Goal: Find specific page/section: Find specific page/section

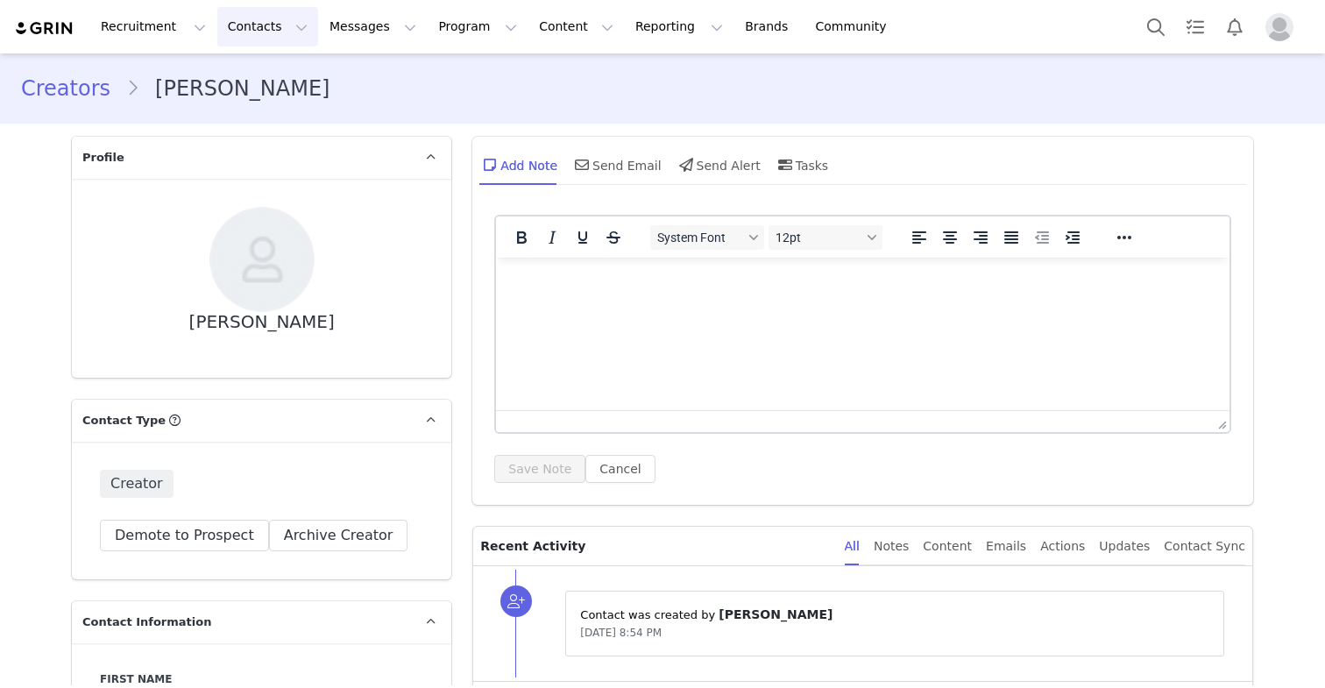
click at [236, 26] on button "Contacts Contacts" at bounding box center [267, 26] width 101 height 39
click at [245, 74] on p "Creators" at bounding box center [245, 77] width 53 height 18
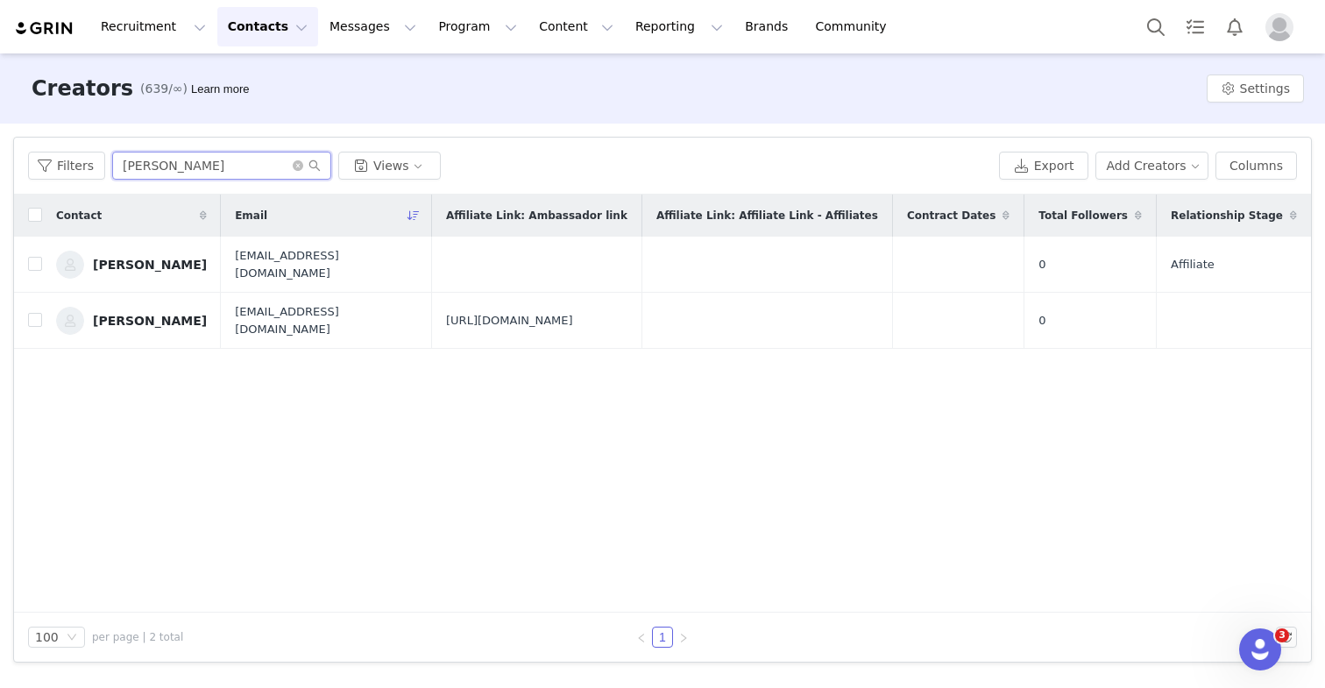
click at [203, 167] on input "[PERSON_NAME]" at bounding box center [221, 166] width 219 height 28
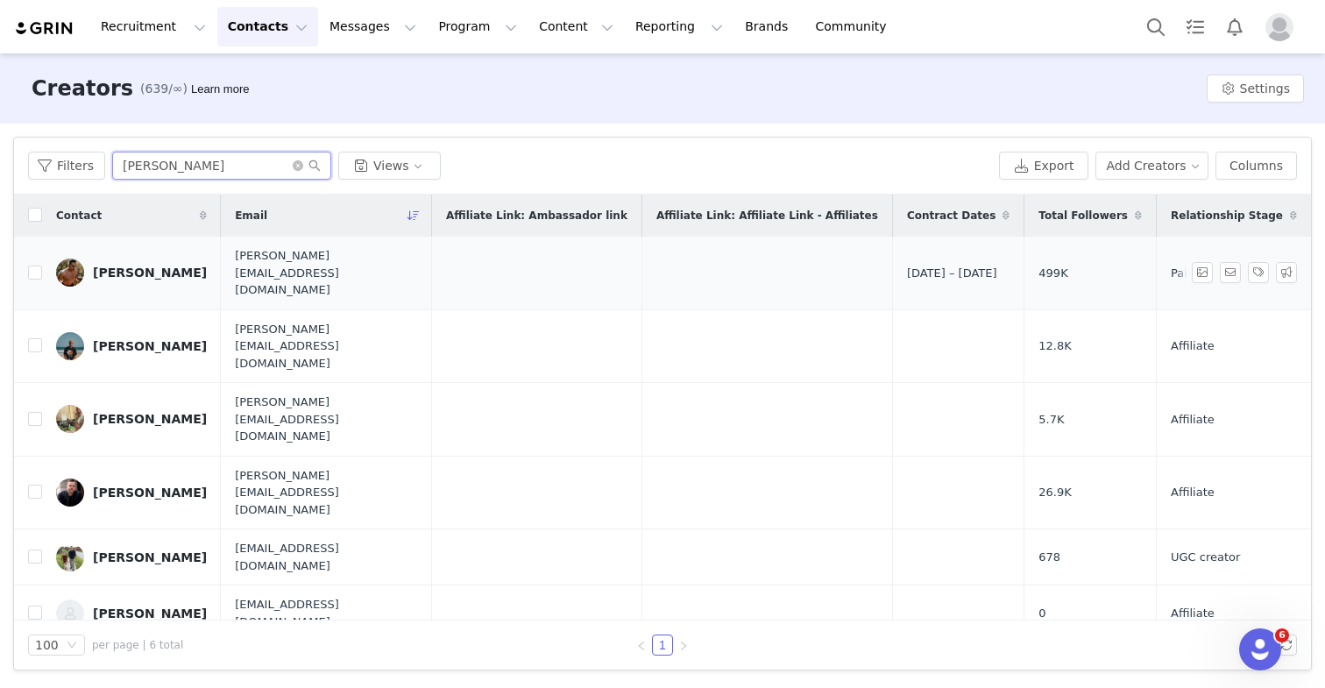
type input "[PERSON_NAME]"
click at [140, 266] on div "[PERSON_NAME]" at bounding box center [150, 273] width 114 height 14
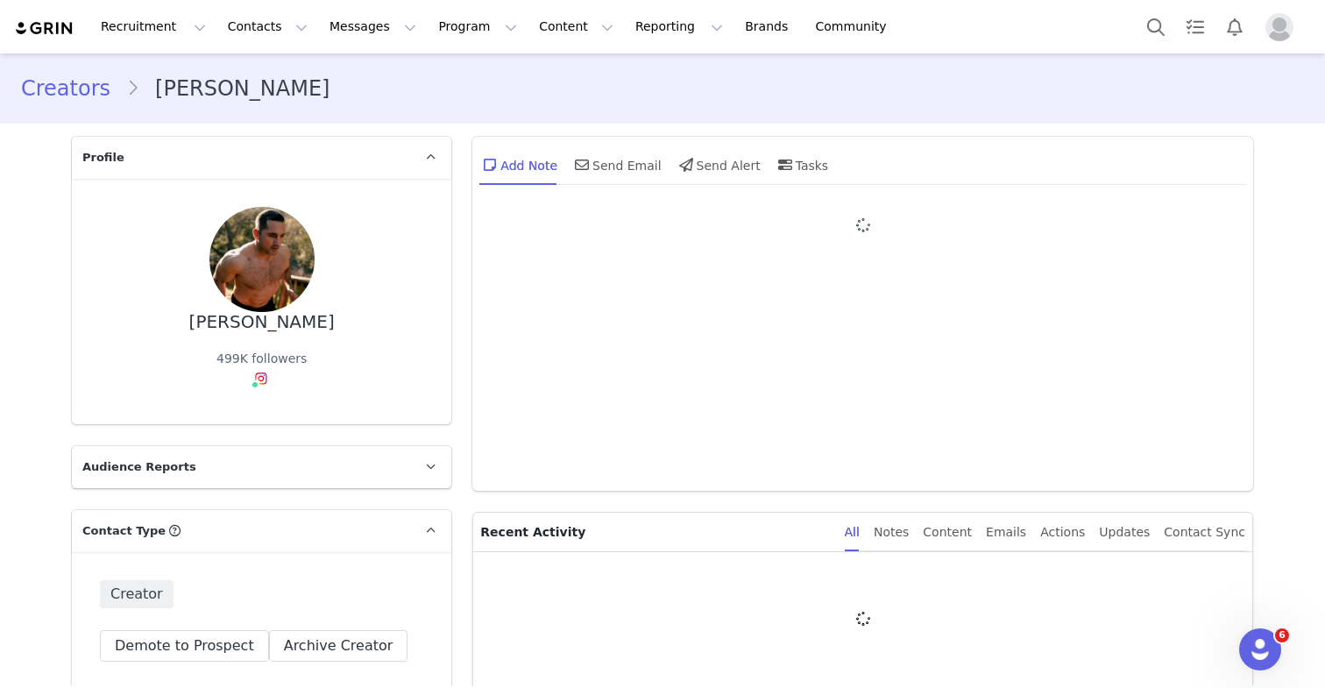
type input "+1 ([GEOGRAPHIC_DATA])"
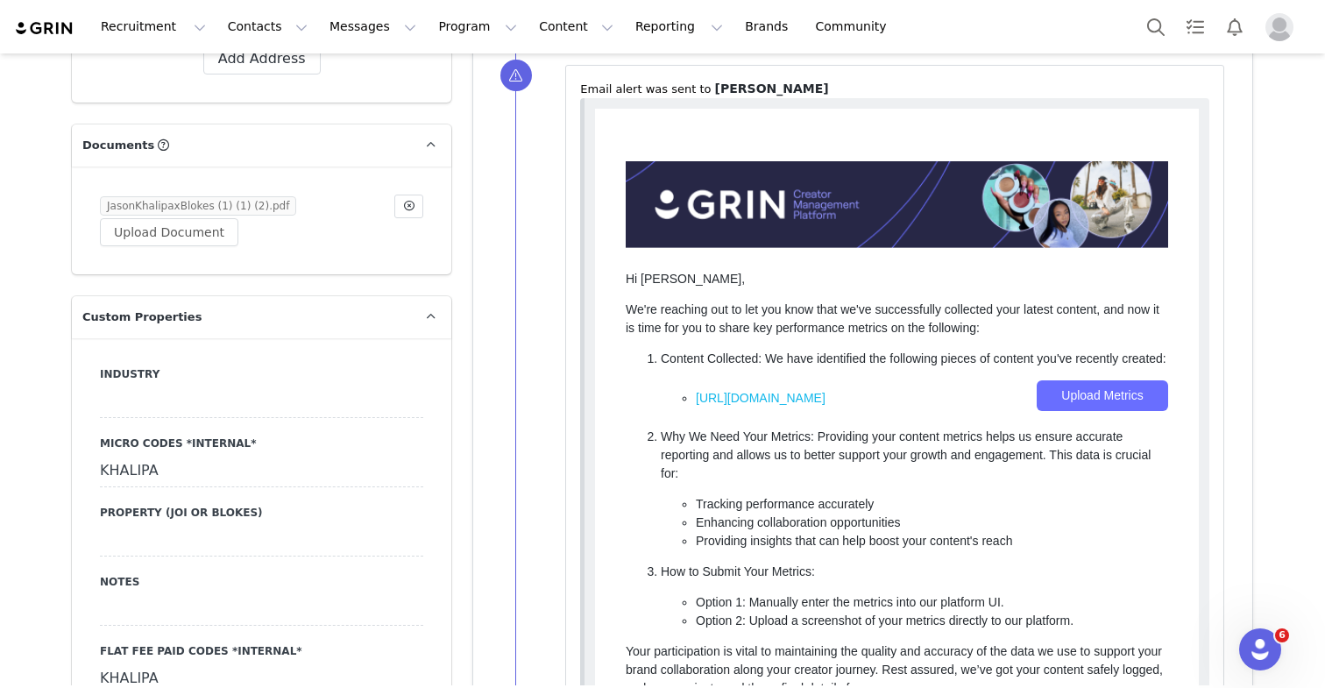
scroll to position [1532, 0]
click at [243, 202] on link "JasonKhalipaxBlokes (1) (1) (2).pdf" at bounding box center [198, 205] width 196 height 18
